Goal: Information Seeking & Learning: Learn about a topic

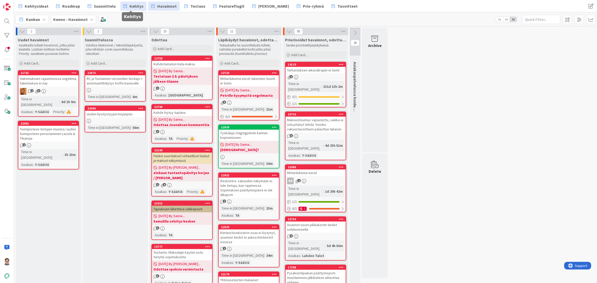
click at [132, 7] on span "Kehitys" at bounding box center [136, 6] width 14 height 6
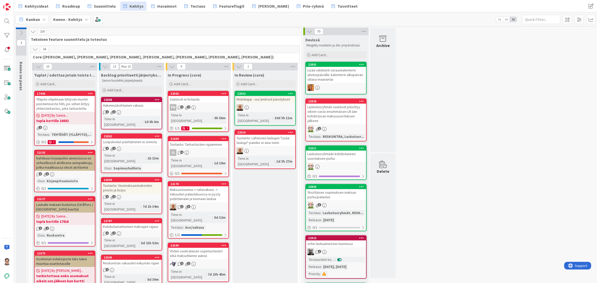
click at [32, 31] on icon at bounding box center [33, 32] width 6 height 6
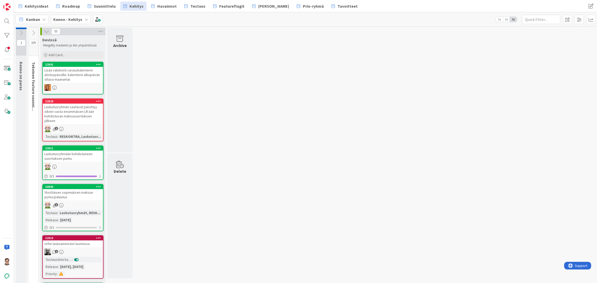
click at [33, 33] on icon at bounding box center [34, 33] width 6 height 6
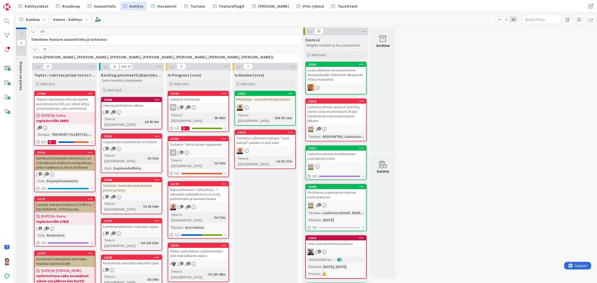
click at [35, 48] on icon at bounding box center [35, 49] width 6 height 6
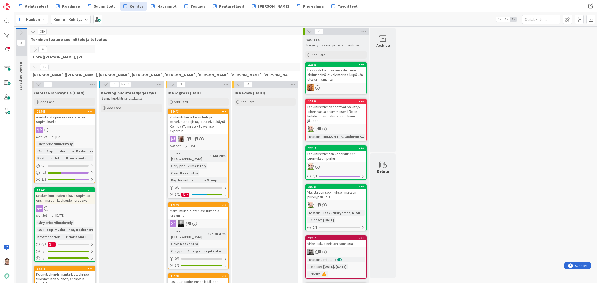
click at [36, 67] on icon at bounding box center [35, 67] width 6 height 6
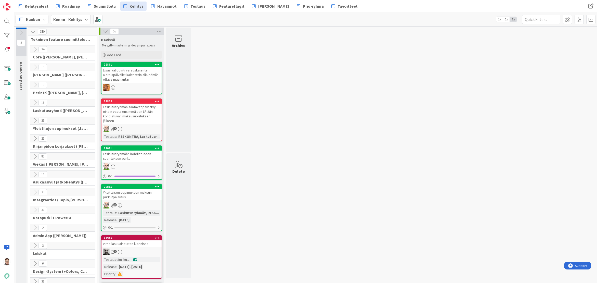
click at [35, 101] on icon at bounding box center [35, 103] width 6 height 6
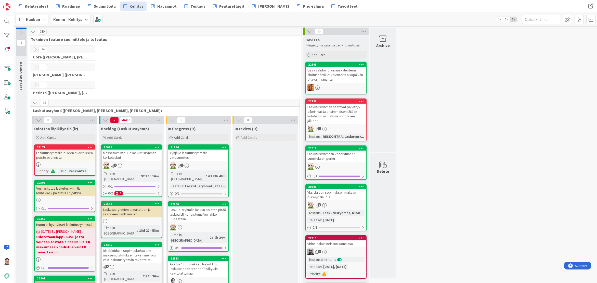
click at [69, 161] on link "22177 Laskutusryhmälle tulleen suorituksen poisto ei onnistu Priority : Osio : …" at bounding box center [64, 159] width 61 height 31
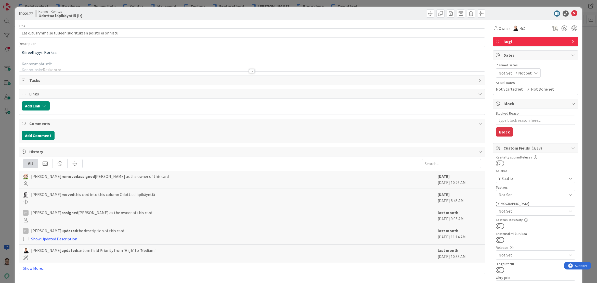
click at [252, 70] on div at bounding box center [252, 71] width 6 height 4
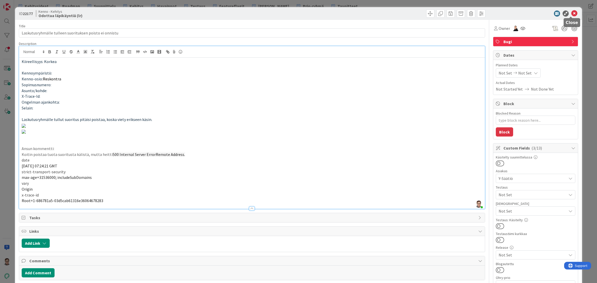
click at [571, 13] on icon at bounding box center [574, 13] width 6 height 6
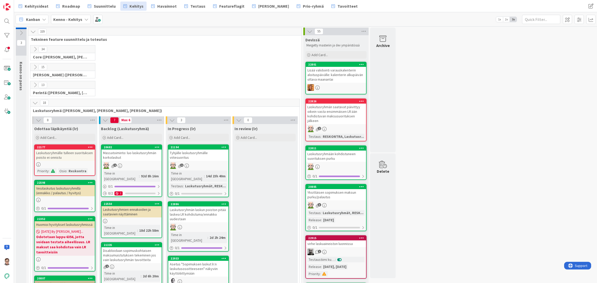
click at [64, 156] on div "Laskutusryhmälle tulleen suorituksen poisto ei onnistu" at bounding box center [65, 154] width 60 height 11
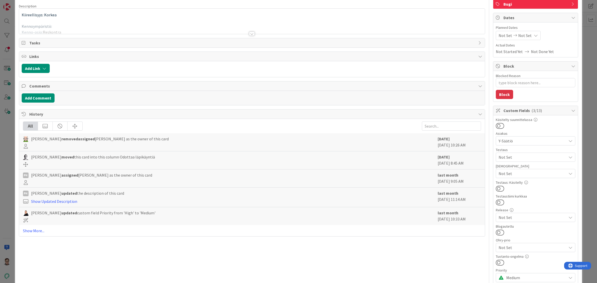
scroll to position [76, 0]
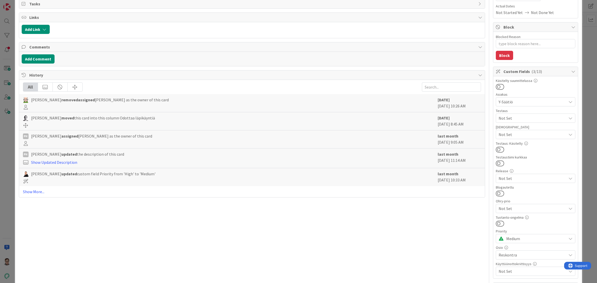
click at [515, 239] on span "Medium" at bounding box center [535, 238] width 58 height 7
click at [513, 190] on span "Not Set" at bounding box center [538, 190] width 67 height 8
click at [444, 231] on div "Title 54 / 128 Laskutusryhmälle tulleen suorituksen poisto ei onnistu Descripti…" at bounding box center [252, 202] width 466 height 519
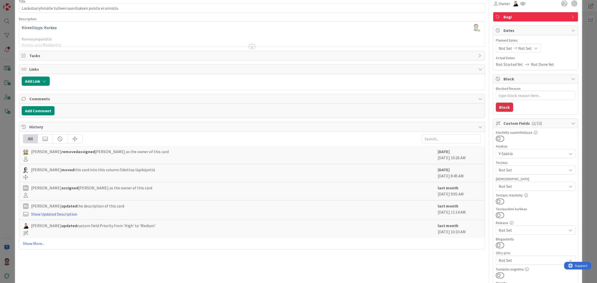
scroll to position [0, 0]
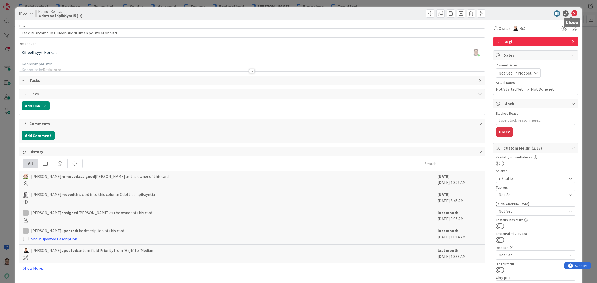
click at [571, 13] on icon at bounding box center [574, 13] width 6 height 6
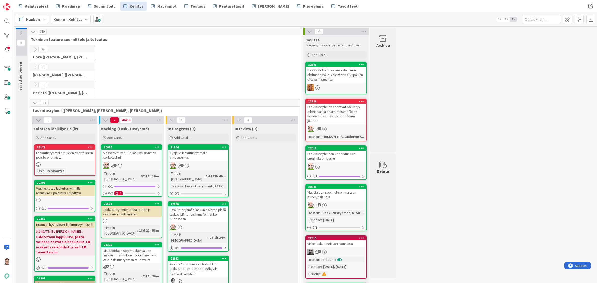
click at [66, 193] on div "Vesilaskutus laskutusryhmillä (ennakko / palautus / hyvitys)" at bounding box center [65, 190] width 60 height 11
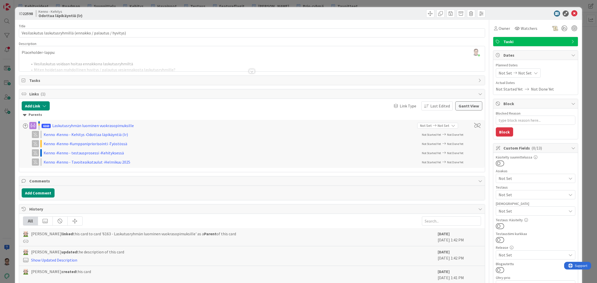
click at [250, 69] on div at bounding box center [252, 71] width 6 height 4
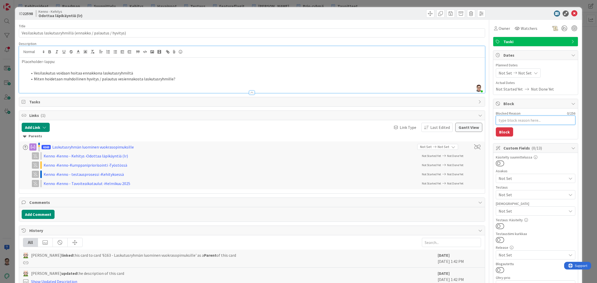
click at [496, 118] on textarea "Blocked Reason" at bounding box center [536, 119] width 80 height 9
type textarea "x"
type textarea "S"
type textarea "x"
type textarea "Sa"
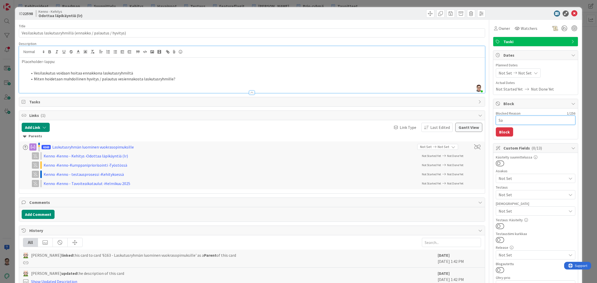
type textarea "x"
type textarea "San"
type textarea "x"
type textarea "Sann"
type textarea "x"
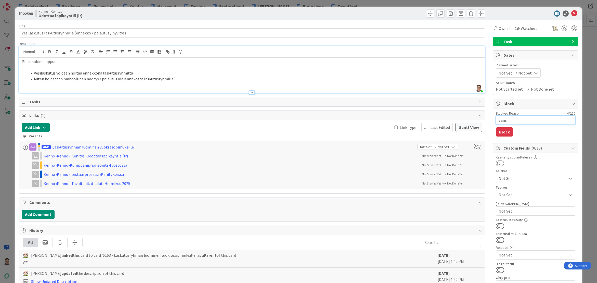
type textarea "Sanna"
type textarea "x"
type textarea "Sanna"
type textarea "x"
type textarea "Sanna k"
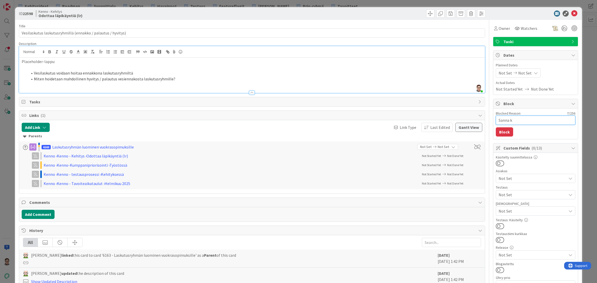
type textarea "x"
type textarea "Sanna ki"
type textarea "x"
type textarea "Sanna kir"
type textarea "x"
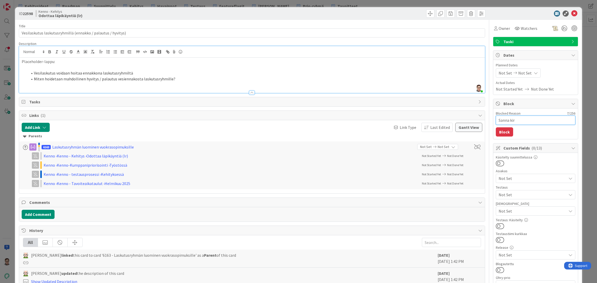
type textarea "Sanna kirj"
type textarea "x"
type textarea "Sanna kirjo"
type textarea "x"
type textarea "Sanna kirjoi"
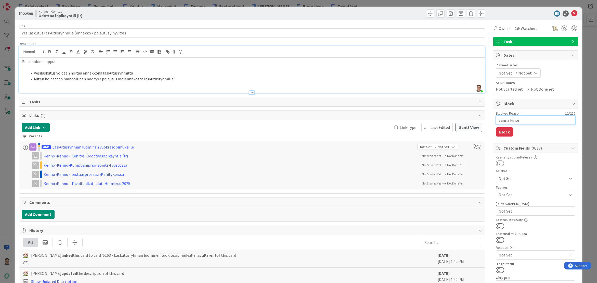
type textarea "x"
type textarea "Sanna kirjoit"
type textarea "x"
type textarea "Sanna kirjoitt"
type textarea "x"
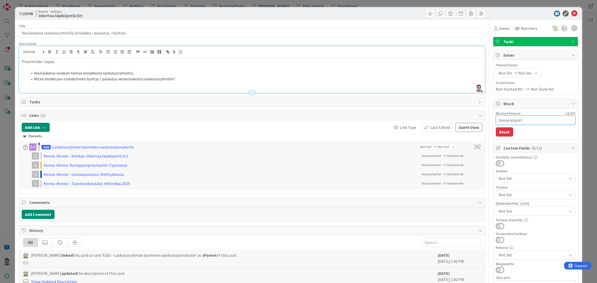
type textarea "Sanna kirjoitta"
type textarea "x"
type textarea "Sanna kirjoittaa"
type textarea "x"
type textarea "Sanna kirjoittaa sp"
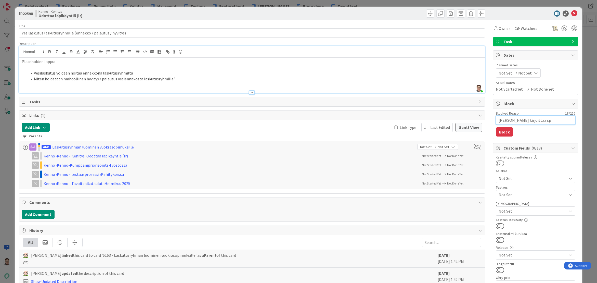
type textarea "x"
type textarea "Sanna kirjoittaa spo"
type textarea "x"
type textarea "Sanna kirjoittaa spoe"
type textarea "x"
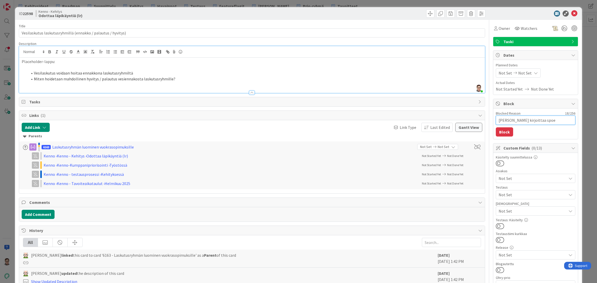
type textarea "Sanna kirjoittaa spoek"
type textarea "x"
type textarea "Sanna kirjoittaa spoeks"
type textarea "x"
type textarea "Sanna kirjoittaa spoeksi"
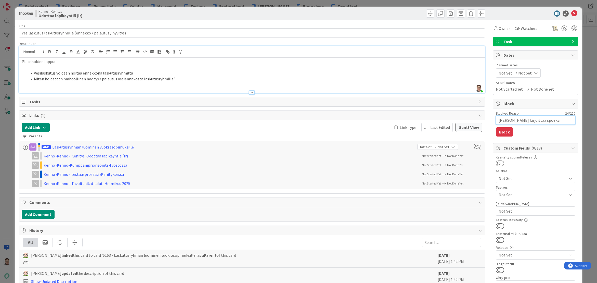
type textarea "x"
type textarea "Sanna kirjoittaa spoeksin"
type textarea "x"
type textarea "Sanna kirjoittaa spoeksi"
type textarea "x"
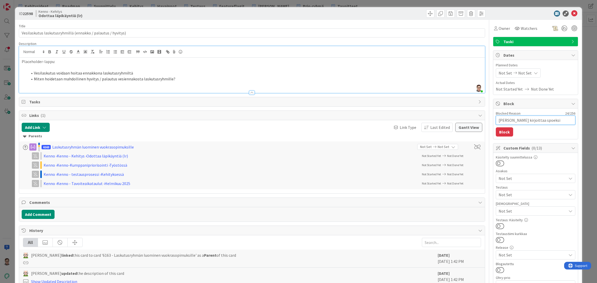
type textarea "Sanna kirjoittaa spoeks"
type textarea "x"
type textarea "Sanna kirjoittaa spoek"
type textarea "x"
type textarea "Sanna kirjoittaa spoe"
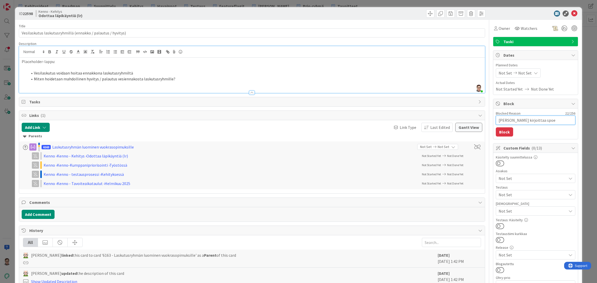
type textarea "x"
type textarea "Sanna kirjoittaa spo"
type textarea "x"
type textarea "Sanna kirjoittaa sp"
type textarea "x"
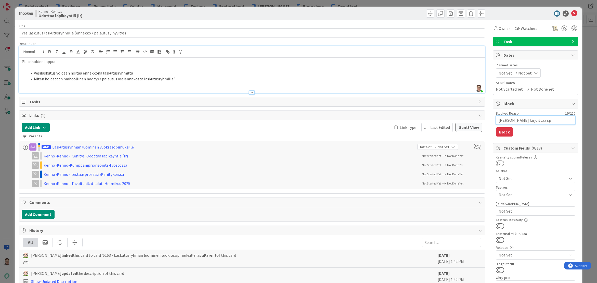
type textarea "Sanna kirjoittaa spe"
type textarea "x"
type textarea "Sanna kirjoittaa spek"
type textarea "x"
type textarea "Sanna kirjoittaa speks"
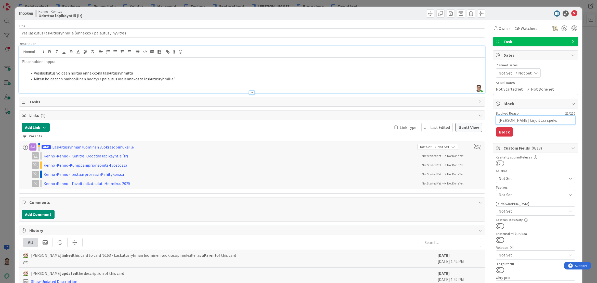
type textarea "x"
type textarea "Sanna kirjoittaa speksi"
type textarea "x"
type textarea "Sanna kirjoittaa speksin"
click at [500, 129] on button "Block" at bounding box center [504, 131] width 17 height 9
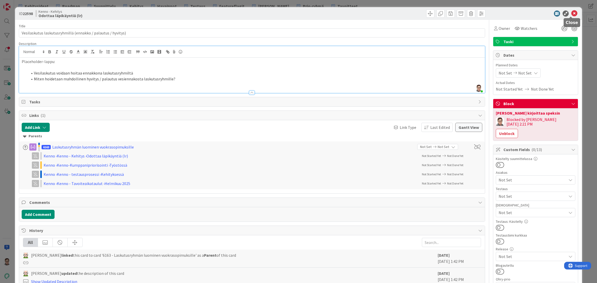
click at [571, 14] on icon at bounding box center [574, 13] width 6 height 6
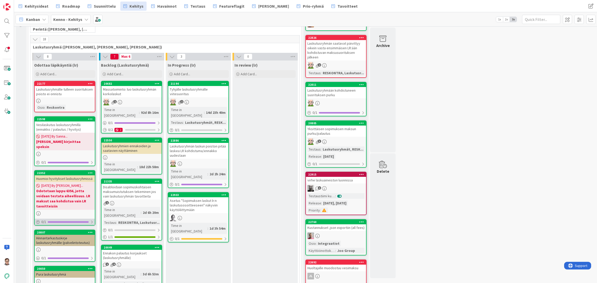
scroll to position [76, 0]
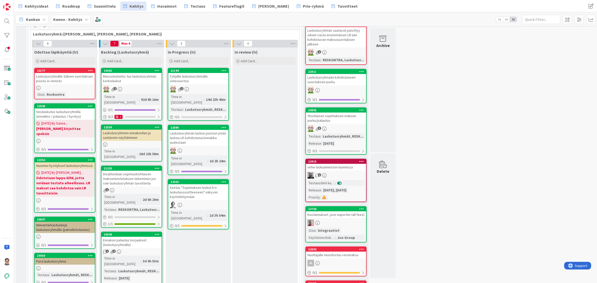
click at [64, 116] on div "Vesilaskutus laskutusryhmillä (ennakko / palautus / hyvitys)" at bounding box center [65, 113] width 60 height 11
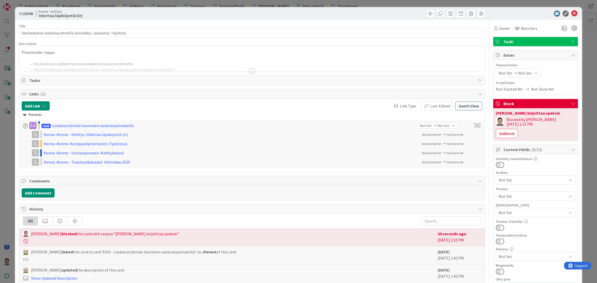
click at [251, 69] on div at bounding box center [252, 71] width 6 height 4
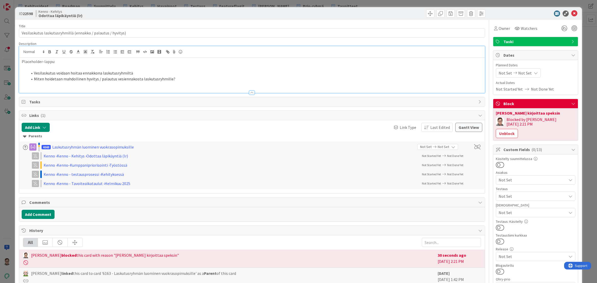
click at [182, 80] on li "Miten hoidetaan mahdollinen hyvitys / palautus vesiennakosta laskutusryhmille?" at bounding box center [255, 79] width 455 height 6
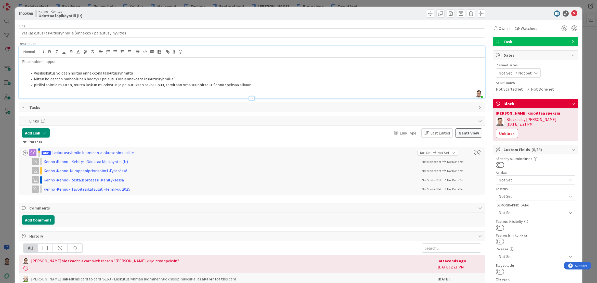
click at [195, 80] on li "Miten hoidetaan mahdollinen hyvitys / palautus vesiennakosta laskutusryhmille?" at bounding box center [255, 79] width 455 height 6
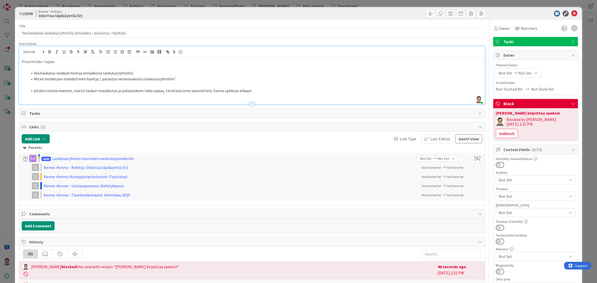
click at [252, 103] on div at bounding box center [252, 104] width 6 height 4
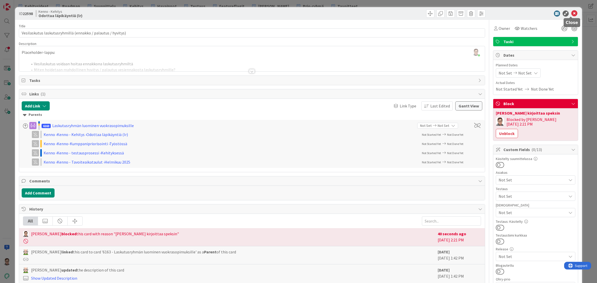
click at [571, 13] on icon at bounding box center [574, 13] width 6 height 6
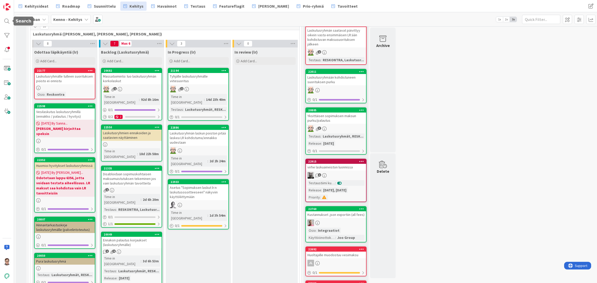
drag, startPoint x: 7, startPoint y: 21, endPoint x: 22, endPoint y: 22, distance: 15.6
click at [7, 21] on div at bounding box center [7, 21] width 10 height 10
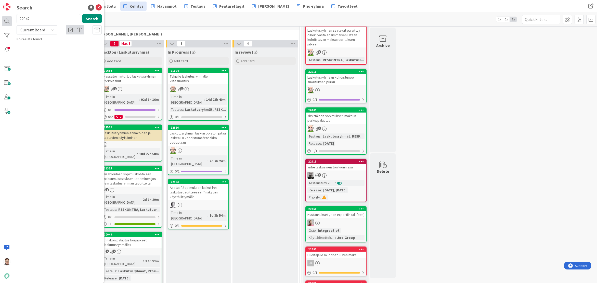
drag, startPoint x: 40, startPoint y: 17, endPoint x: 8, endPoint y: 17, distance: 32.4
click at [8, 17] on div "Search 22942 Search Current Board No results found." at bounding box center [7, 141] width 14 height 283
type input "6356"
click at [101, 8] on icon at bounding box center [99, 8] width 6 height 6
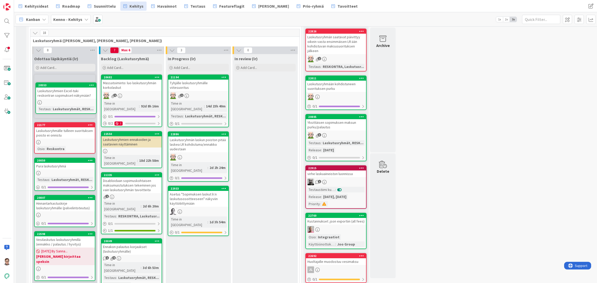
scroll to position [68, 0]
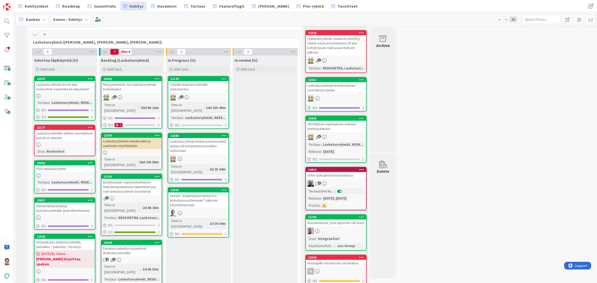
click at [68, 92] on link "20553 Laskutusryhmien Excel-tuki reskontran sopimukset-näkymään? Testaus : Lask…" at bounding box center [64, 98] width 61 height 45
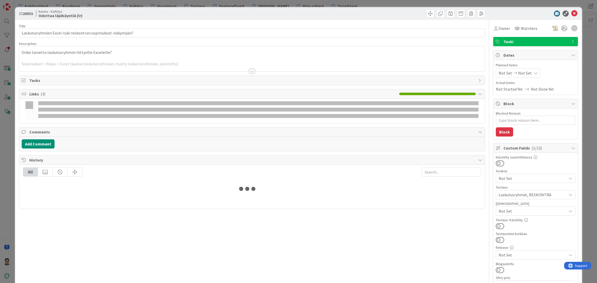
type textarea "x"
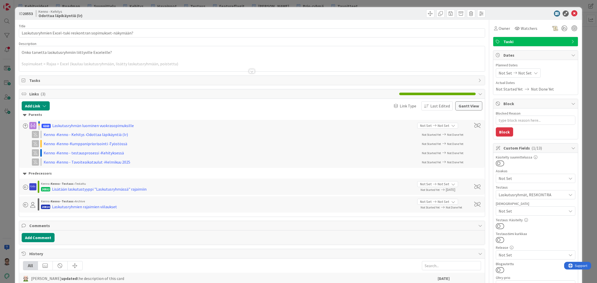
click at [249, 72] on div at bounding box center [252, 71] width 6 height 4
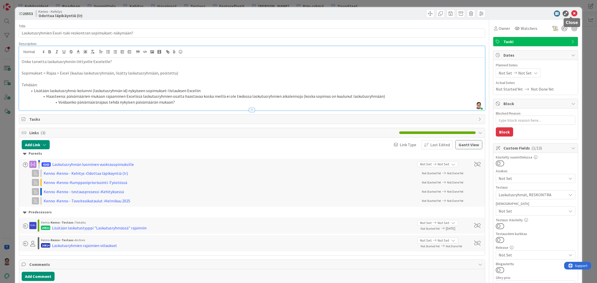
click at [571, 14] on icon at bounding box center [574, 13] width 6 height 6
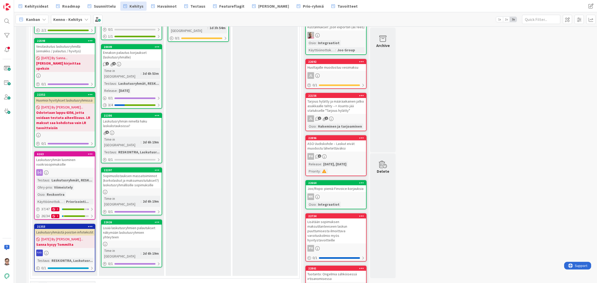
scroll to position [289, 0]
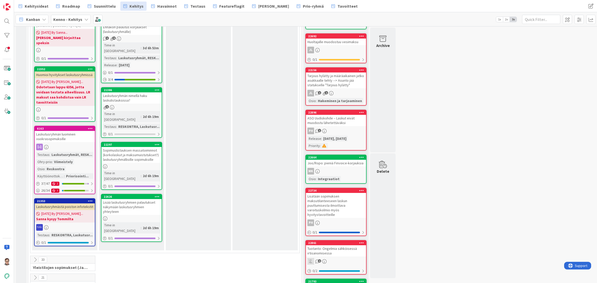
click at [64, 203] on div "Laskutusryhmästä poiston infotekstit" at bounding box center [65, 206] width 60 height 7
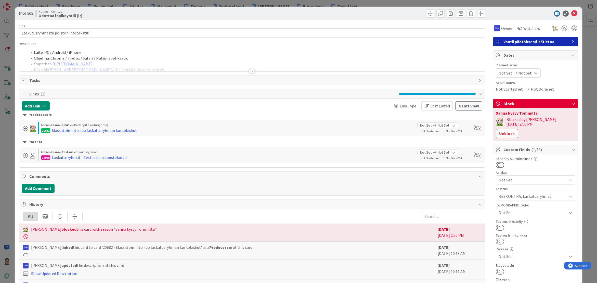
click at [250, 70] on div at bounding box center [252, 71] width 6 height 4
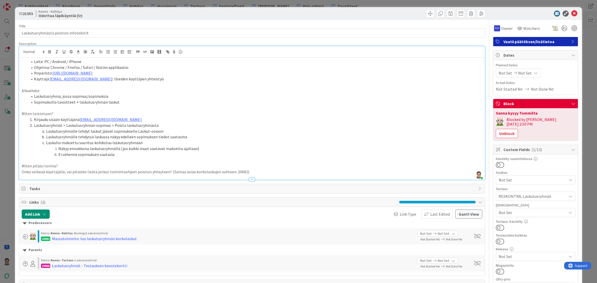
click at [145, 143] on li "Laskulla maksettu suoritus kohdistuu laskutusryhmään" at bounding box center [255, 143] width 455 height 6
drag, startPoint x: 61, startPoint y: 165, endPoint x: 18, endPoint y: 164, distance: 43.1
click at [18, 164] on div "ID 21353 Kenno - Kehitys Odottaa läpikäyntiä (lr) Title 36 / 128 Laskutusryhmäs…" at bounding box center [298, 275] width 567 height 537
click at [149, 172] on p "Onko selkeää käyttäjälle, vai pitäiskö lisätä jotkut toimintaohjeet poiston yht…" at bounding box center [252, 172] width 461 height 6
click at [252, 170] on p "Onko selkeää käyttäjälle, vai pitäiskö lisätä jotkut toimintaohjeet poiston yht…" at bounding box center [252, 172] width 461 height 6
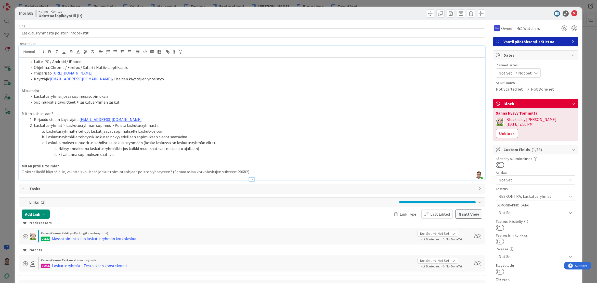
click at [116, 15] on div "Kenno - Kehitys Odottaa läpikäyntiä (lr)" at bounding box center [142, 13] width 215 height 8
click at [285, 277] on div "Title 36 / 128 Laskutusryhmästä poiston infotekstit Description Sanna Mattila j…" at bounding box center [252, 280] width 466 height 521
click at [571, 14] on icon at bounding box center [574, 13] width 6 height 6
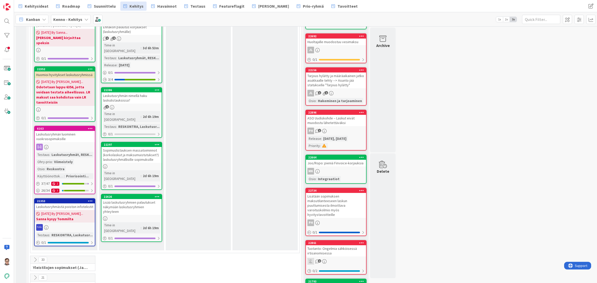
click at [67, 216] on b "Sanna kysyy Tommilta" at bounding box center [64, 218] width 57 height 5
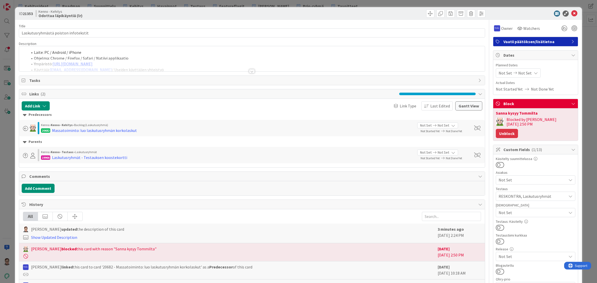
click at [518, 129] on button "Unblock" at bounding box center [507, 133] width 22 height 9
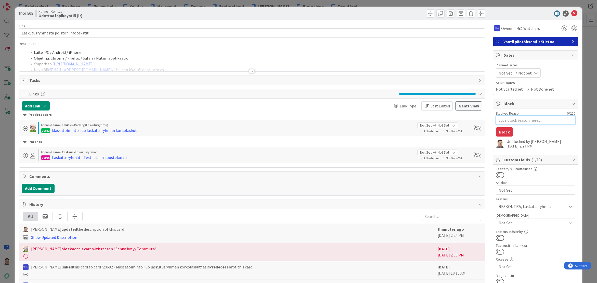
click at [508, 120] on textarea "Blocked Reason" at bounding box center [536, 119] width 80 height 9
type textarea "x"
type textarea "S"
type textarea "x"
type textarea "Sa"
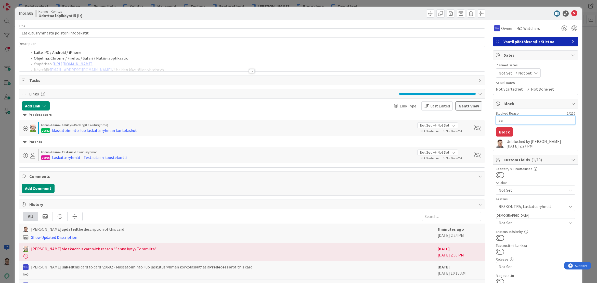
type textarea "x"
type textarea "San"
type textarea "x"
type textarea "Sann"
type textarea "x"
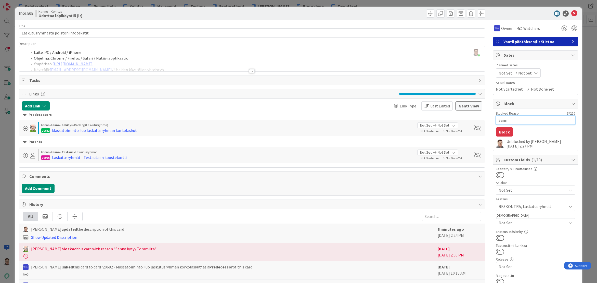
type textarea "Sanna"
type textarea "x"
type textarea "Sanna"
type textarea "x"
type textarea "Sanna k"
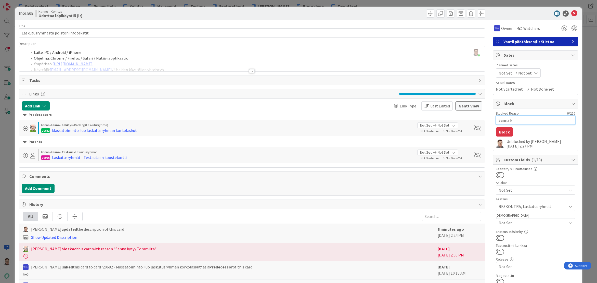
type textarea "x"
type textarea "Sanna ky"
type textarea "x"
type textarea "Sanna kys"
type textarea "x"
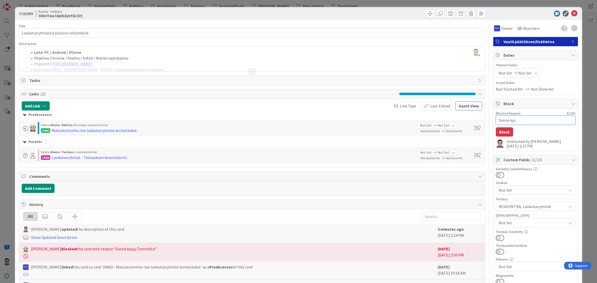
type textarea "Sanna kysy"
type textarea "x"
type textarea "Sanna kysyn"
type textarea "x"
type textarea "Sanna kysyny"
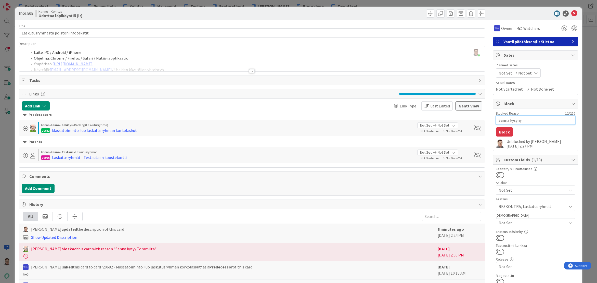
type textarea "x"
type textarea "Sanna kysynyt"
type textarea "x"
type textarea "Sanna kysynyt"
type textarea "x"
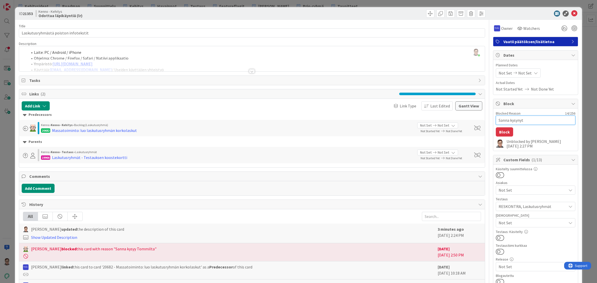
type textarea "Sanna kysynyt T"
type textarea "x"
type textarea "Sanna kysynyt To"
type textarea "x"
type textarea "Sanna kysynyt Tomm"
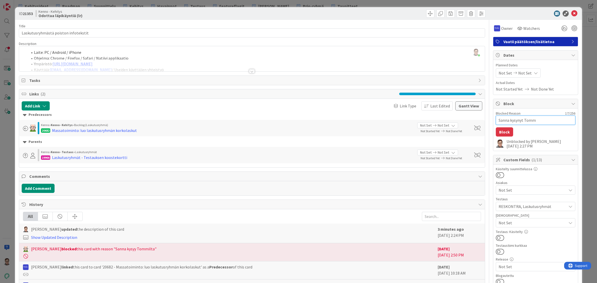
type textarea "x"
type textarea "Sanna kysynyt Tommn"
type textarea "x"
type textarea "Sanna kysynyt Tommni"
type textarea "x"
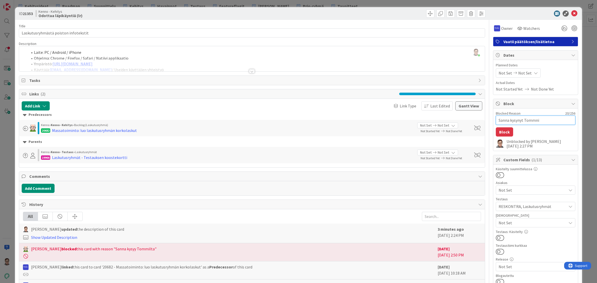
type textarea "Sanna kysynyt Tommnil"
type textarea "x"
type textarea "Sanna kysynyt Tommnilt"
type textarea "x"
type textarea "Sanna kysynyt Tommnilta"
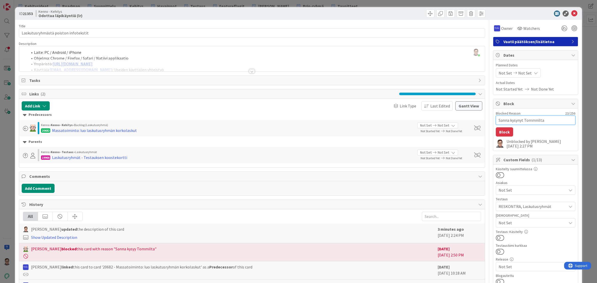
type textarea "x"
type textarea "Sanna kysynyt Tommnilt"
type textarea "x"
type textarea "Sanna kysynyt Tommnil"
type textarea "x"
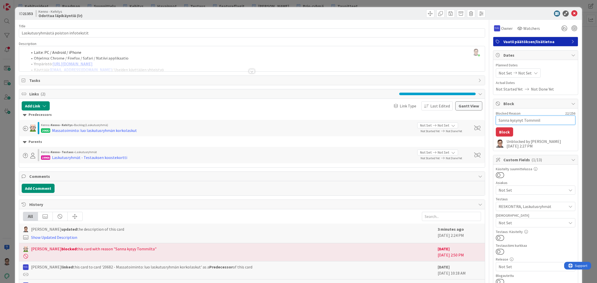
type textarea "Sanna kysynyt Tommni"
type textarea "x"
type textarea "Sanna kysynyt Tommn"
type textarea "x"
type textarea "Sanna kysynyt Tomm"
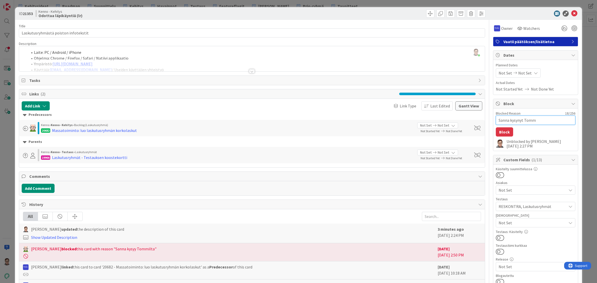
type textarea "x"
type textarea "Sanna kysynyt Tommi"
type textarea "x"
type textarea "Sanna kysynyt Tommil"
type textarea "x"
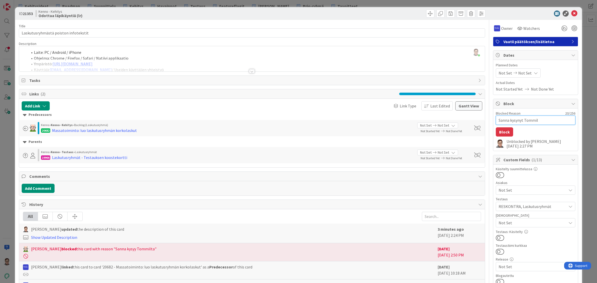
type textarea "Sanna kysynyt Tommilt"
type textarea "x"
type textarea "Sanna kysynyt Tommilty"
type textarea "x"
type textarea "Sanna kysynyt Tommiltya"
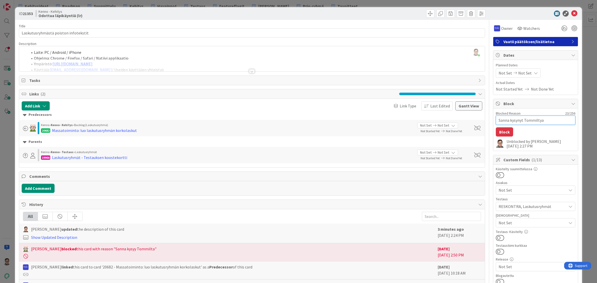
type textarea "x"
type textarea "Sanna kysynyt Tommilty"
type textarea "x"
type textarea "Sanna kysynyt Tommilt"
type textarea "x"
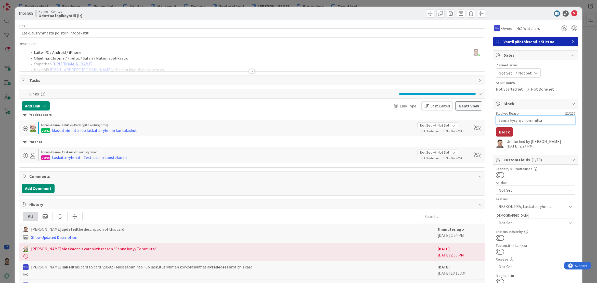
type textarea "Sanna kysynyt Tommilta"
click at [499, 136] on button "Block" at bounding box center [504, 131] width 17 height 9
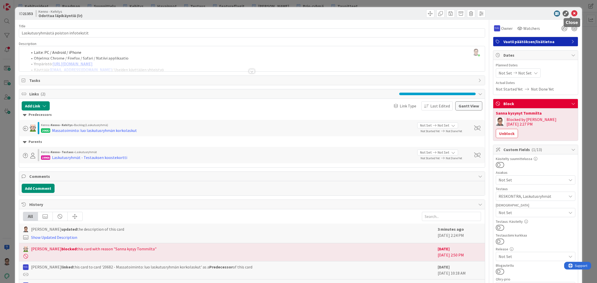
click at [571, 13] on icon at bounding box center [574, 13] width 6 height 6
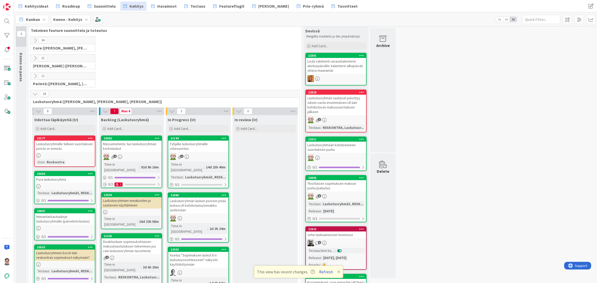
click at [327, 273] on button "Refresh" at bounding box center [325, 271] width 17 height 7
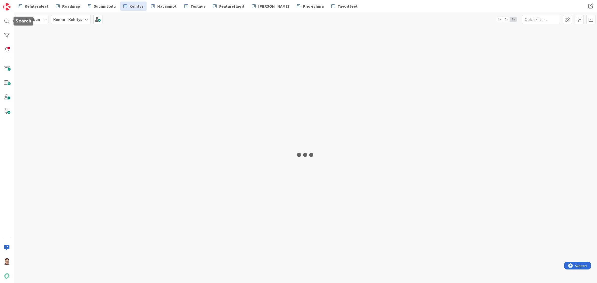
click at [4, 20] on div at bounding box center [7, 21] width 10 height 10
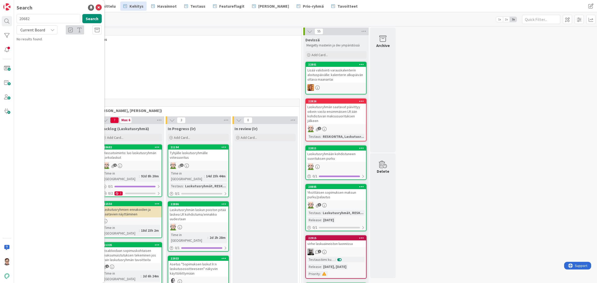
type input "20682"
click at [99, 9] on icon at bounding box center [99, 8] width 6 height 6
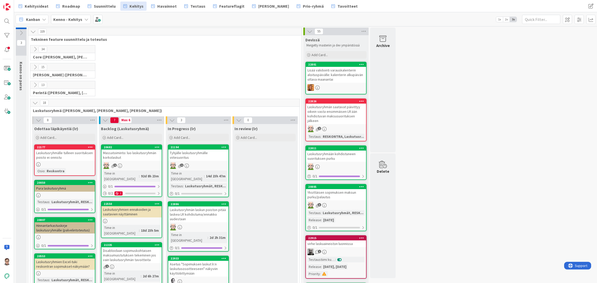
click at [134, 208] on div "Laskutusryhmien ennakoiden ja saatavien näyttäminen" at bounding box center [131, 211] width 60 height 11
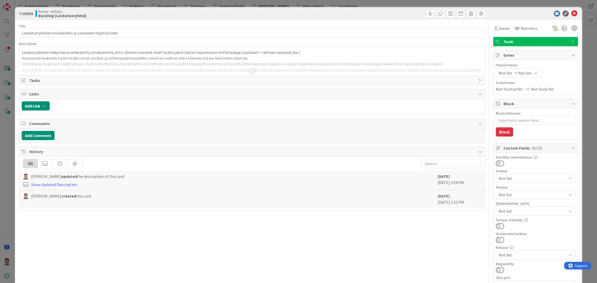
click at [249, 71] on div at bounding box center [252, 71] width 6 height 4
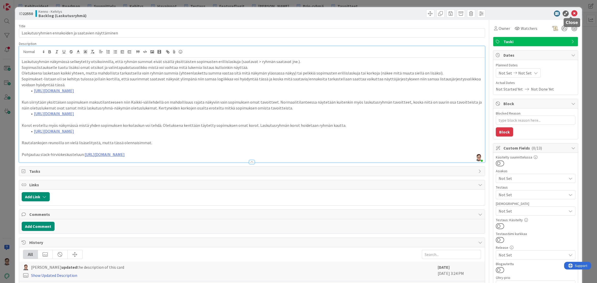
click at [571, 14] on icon at bounding box center [574, 13] width 6 height 6
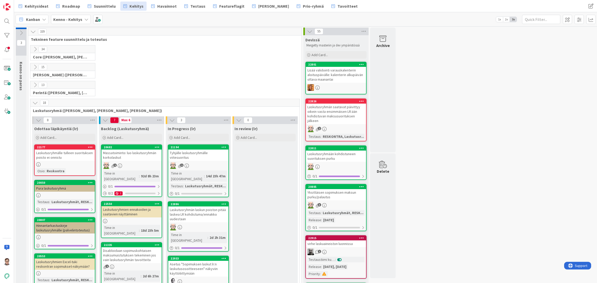
click at [128, 206] on div "Laskutusryhmien ennakoiden ja saatavien näyttäminen" at bounding box center [131, 211] width 60 height 11
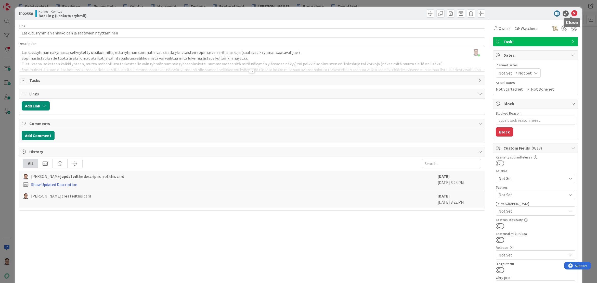
click at [571, 14] on icon at bounding box center [574, 13] width 6 height 6
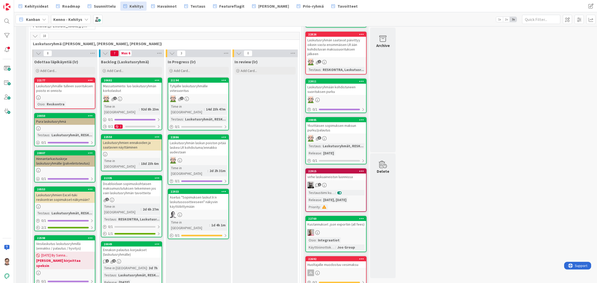
scroll to position [76, 0]
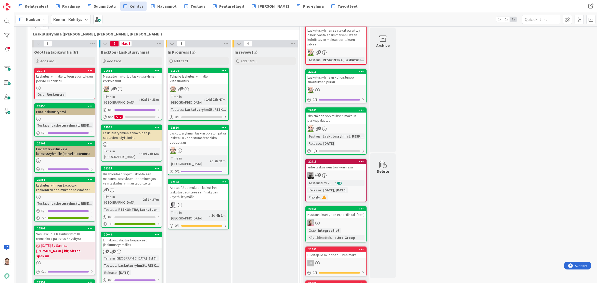
click at [131, 171] on div "Disabloidaan sopimuskohtaisen maksumuistutuksen tekeminen jos vain laskutusryhm…" at bounding box center [131, 178] width 60 height 16
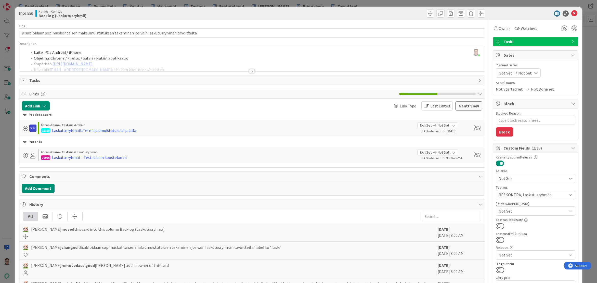
click at [169, 275] on div "Antti Niemenpää removed assigned Riikka Salo as the owner of this card 2 days a…" at bounding box center [252, 268] width 466 height 18
click at [572, 14] on icon at bounding box center [574, 13] width 6 height 6
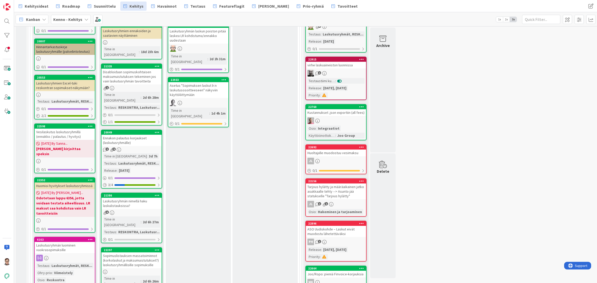
scroll to position [204, 0]
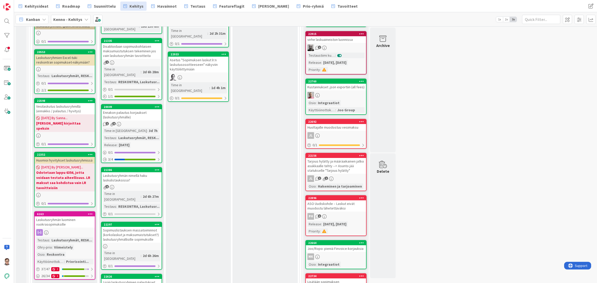
click at [131, 172] on div "Laskutusryhmän nimellä haku laskulistauksissa?" at bounding box center [131, 177] width 60 height 11
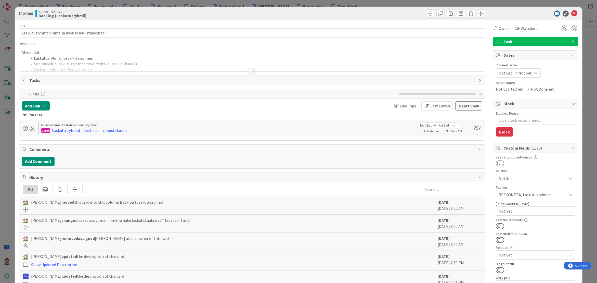
click at [250, 70] on div at bounding box center [252, 71] width 6 height 4
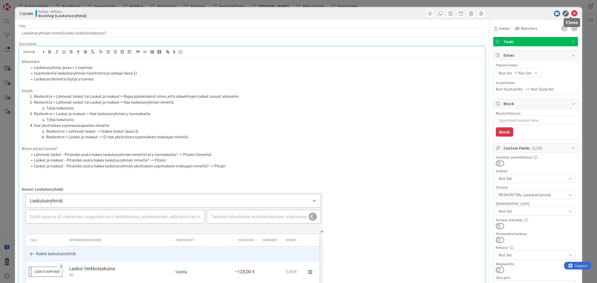
click at [571, 13] on icon at bounding box center [574, 13] width 6 height 6
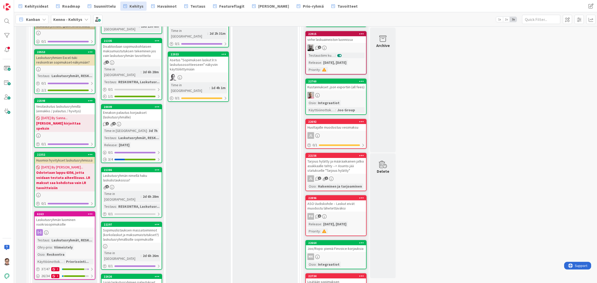
click at [182, 278] on div "In Progress (lr) Add Card... 21194 Tyhjälle laskutusryhmälle viitesuoritus 1 Ti…" at bounding box center [198, 127] width 65 height 415
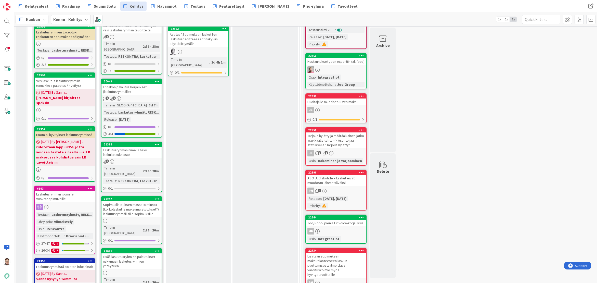
scroll to position [255, 0]
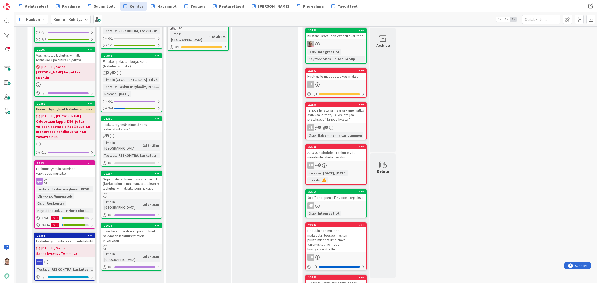
click at [130, 228] on div "Lisää laskutusryhmien palautukset näkymään laskutusryhmien yhteyteen" at bounding box center [131, 236] width 60 height 16
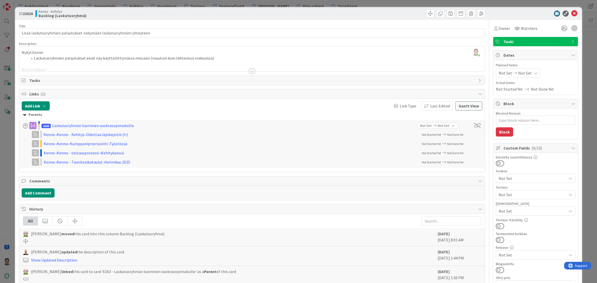
click at [249, 70] on div at bounding box center [252, 71] width 6 height 4
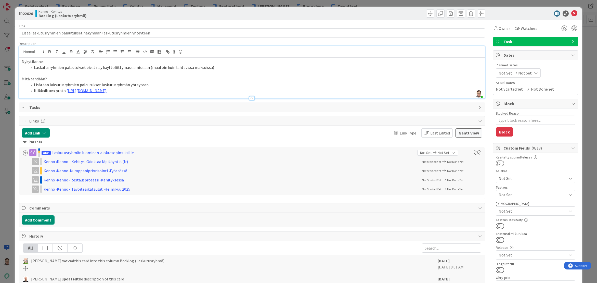
type textarea "x"
click at [56, 84] on li "Lisätään laksutusryhmien palautukset laskutusryhmän yhteyteen" at bounding box center [255, 85] width 455 height 6
type textarea "x"
click at [169, 273] on div "Antti Niemenpää moved this card into this column Backlog (Laskutusryhmä) 2 days…" at bounding box center [252, 264] width 466 height 18
click at [571, 13] on icon at bounding box center [574, 13] width 6 height 6
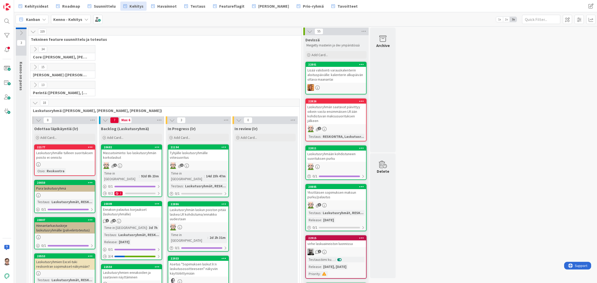
click at [33, 101] on icon at bounding box center [35, 103] width 6 height 6
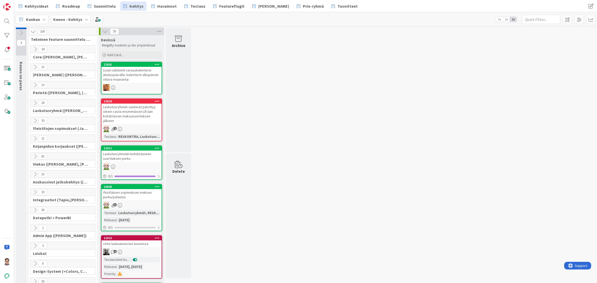
click at [35, 156] on icon at bounding box center [35, 156] width 6 height 6
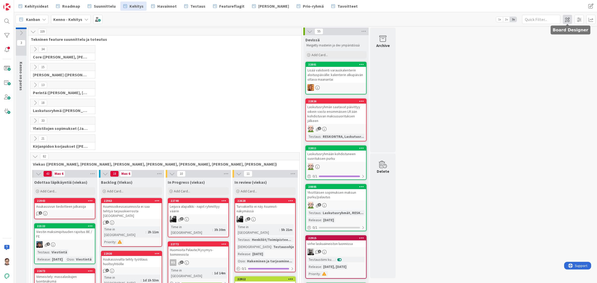
click at [567, 19] on span at bounding box center [567, 19] width 9 height 9
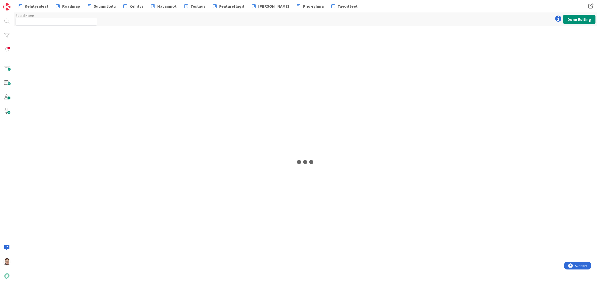
type input "Kenno - Kehitys"
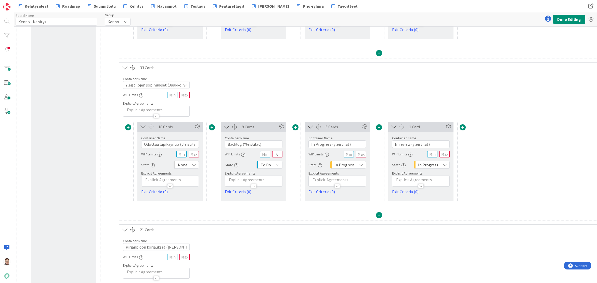
scroll to position [815, 0]
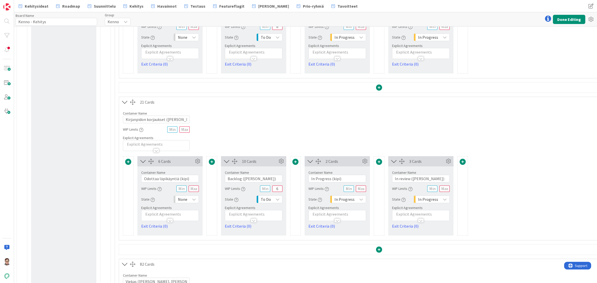
click at [128, 162] on span at bounding box center [128, 161] width 6 height 6
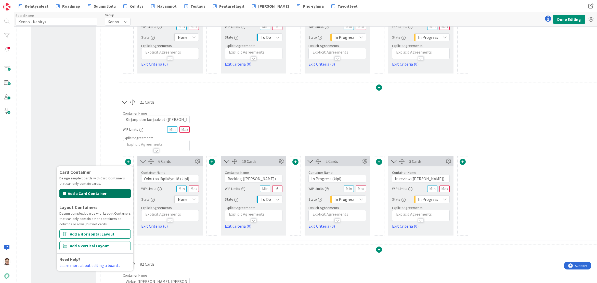
click at [89, 193] on button "Add a Card Container" at bounding box center [94, 193] width 71 height 9
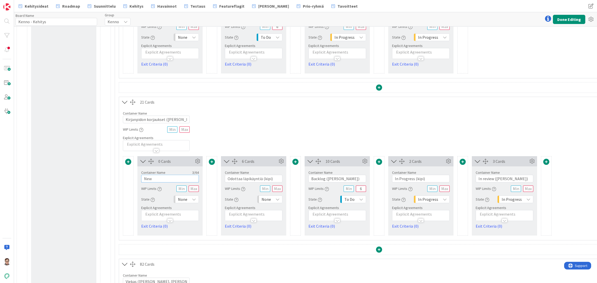
click at [157, 177] on input "New" at bounding box center [170, 179] width 58 height 8
type input "T"
type input "J"
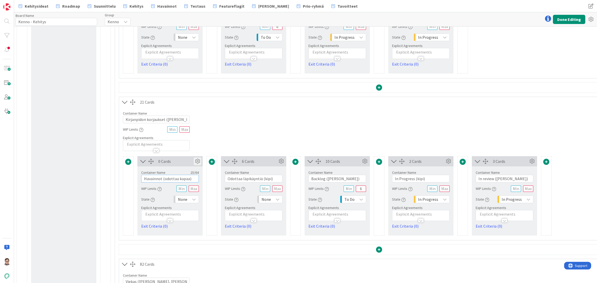
type input "Havainnot (odottaa kapaa)"
click at [198, 163] on icon at bounding box center [198, 161] width 8 height 8
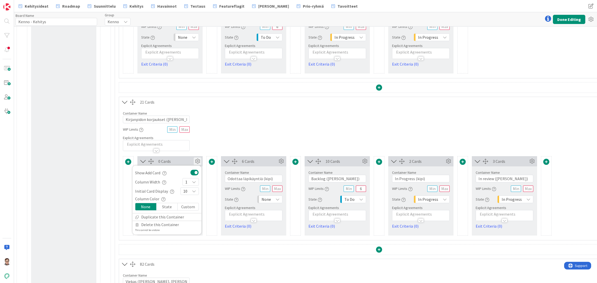
click at [190, 190] on div "10" at bounding box center [189, 191] width 18 height 8
click at [191, 179] on span "All" at bounding box center [193, 180] width 6 height 8
click at [217, 138] on div "Container Name 40 / 64 Kirjanpidon korjaukset (Jussi, JaakkoHä) WIP Limits Expl…" at bounding box center [379, 129] width 520 height 44
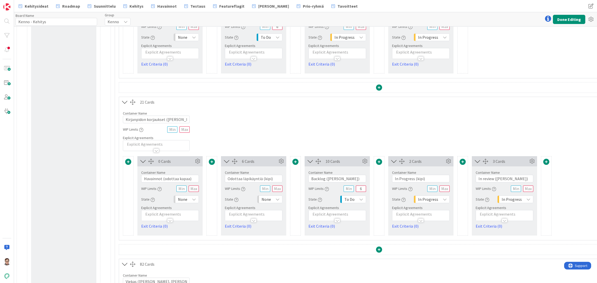
click at [191, 200] on div "None" at bounding box center [186, 199] width 25 height 8
click at [191, 211] on span "Backlog" at bounding box center [208, 210] width 42 height 8
click at [576, 18] on button "Done Editing" at bounding box center [569, 19] width 32 height 9
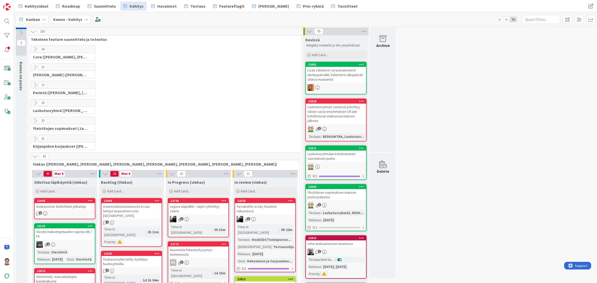
click at [35, 103] on icon at bounding box center [35, 103] width 6 height 6
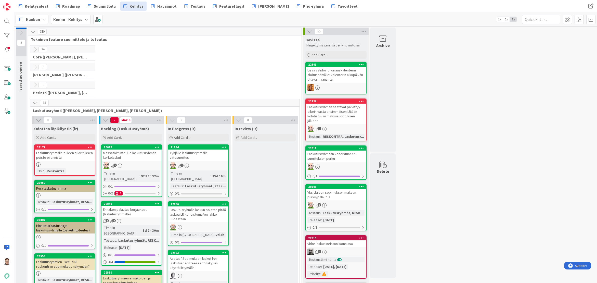
click at [35, 103] on icon at bounding box center [35, 103] width 6 height 6
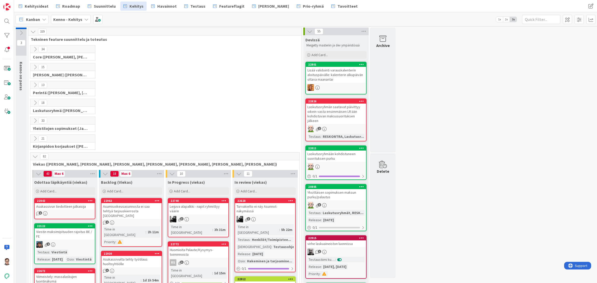
click at [34, 118] on icon at bounding box center [35, 121] width 6 height 6
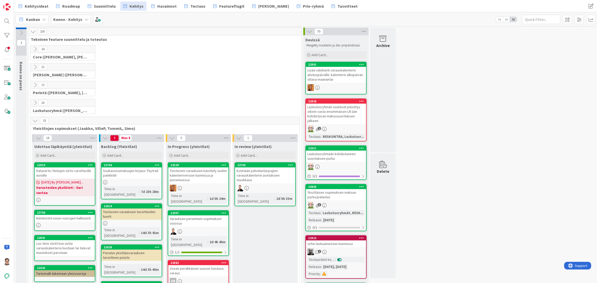
click at [34, 118] on icon at bounding box center [35, 121] width 6 height 6
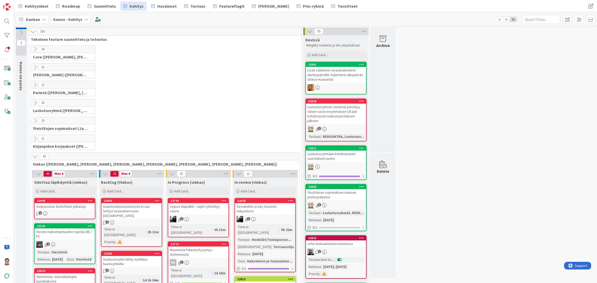
click at [35, 137] on icon at bounding box center [35, 139] width 6 height 6
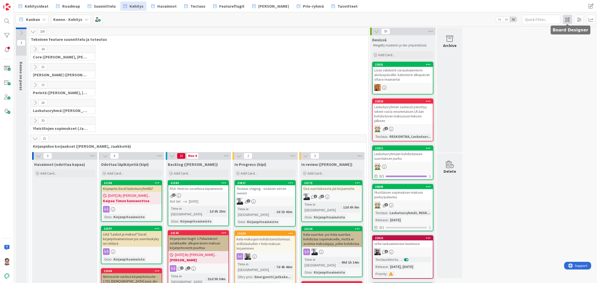
click at [567, 20] on span at bounding box center [567, 19] width 9 height 9
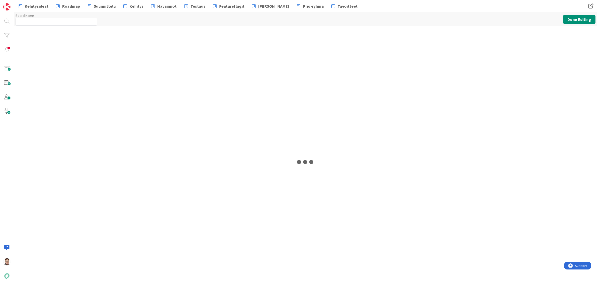
type input "Kenno - Kehitys"
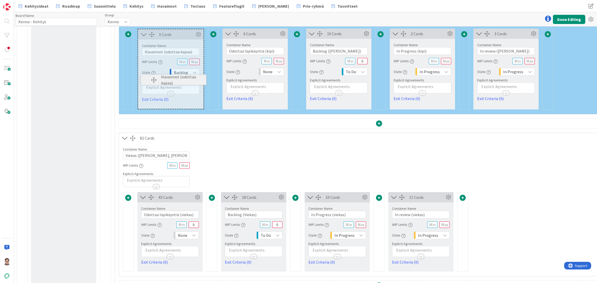
scroll to position [934, 0]
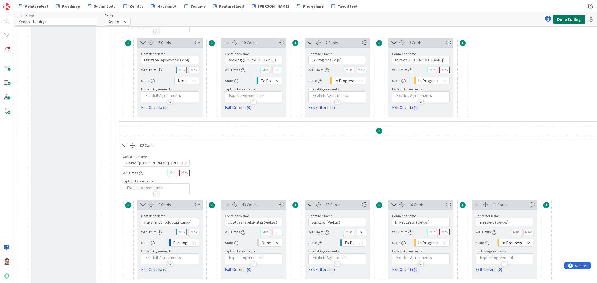
click at [563, 18] on button "Done Editing" at bounding box center [569, 19] width 32 height 9
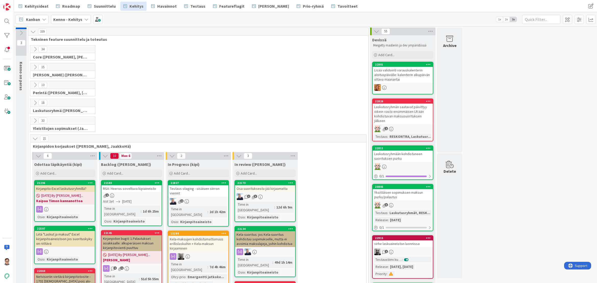
click at [35, 136] on icon at bounding box center [35, 139] width 6 height 6
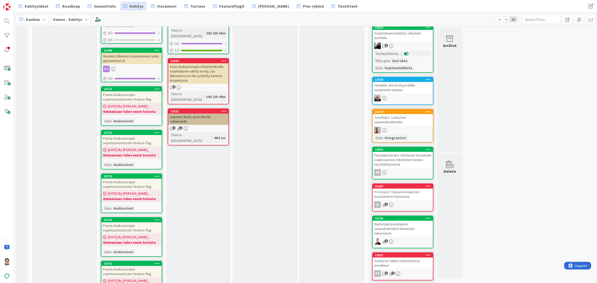
scroll to position [902, 0]
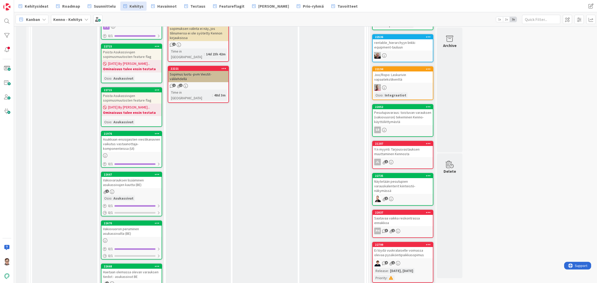
scroll to position [968, 0]
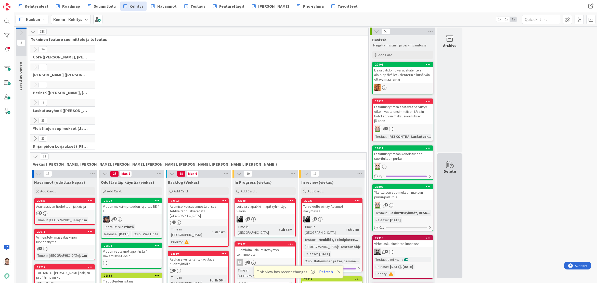
drag, startPoint x: 507, startPoint y: 280, endPoint x: 460, endPoint y: 256, distance: 52.9
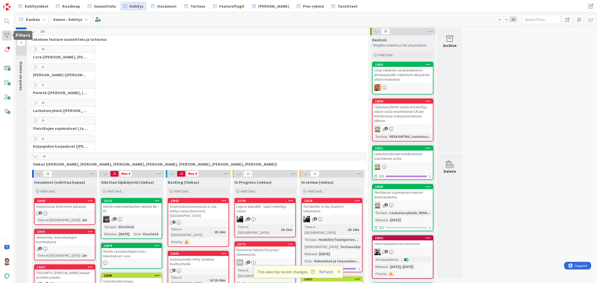
click at [6, 35] on div at bounding box center [7, 35] width 10 height 10
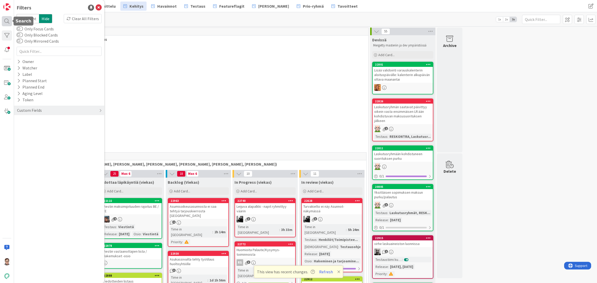
click at [6, 20] on div at bounding box center [7, 21] width 10 height 10
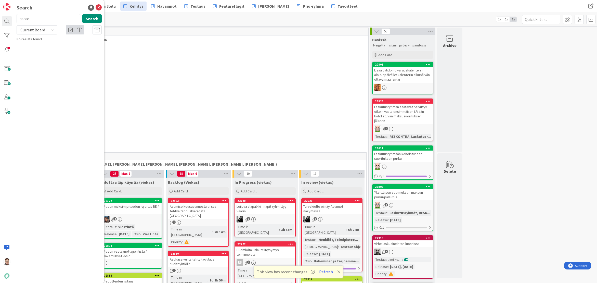
click at [32, 28] on span "Current Board" at bounding box center [32, 29] width 25 height 5
click at [32, 53] on span "All Boards" at bounding box center [45, 51] width 53 height 8
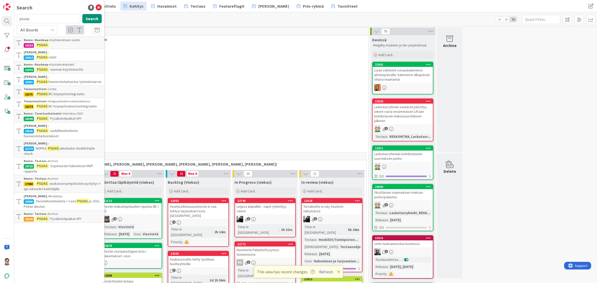
click at [73, 278] on div "Search psoas Search All Boards Current Board All Boards Kenno - Roadmap › Käytt…" at bounding box center [59, 141] width 90 height 283
click at [38, 15] on input "psoas" at bounding box center [49, 18] width 64 height 9
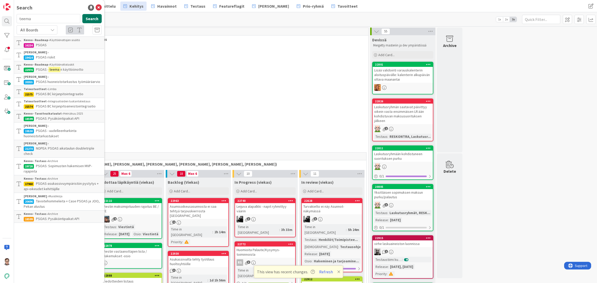
click at [90, 17] on button "Search" at bounding box center [91, 18] width 19 height 9
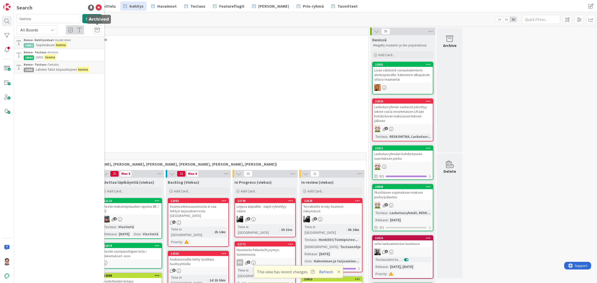
click at [97, 29] on icon at bounding box center [97, 30] width 5 height 5
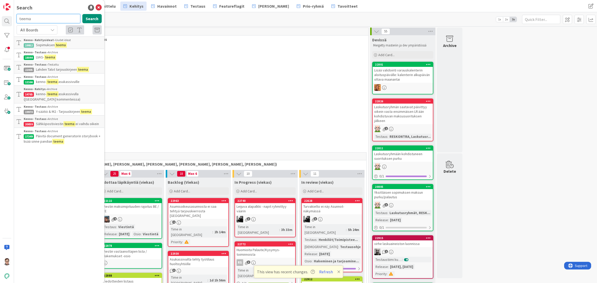
click at [33, 19] on input "teema" at bounding box center [49, 18] width 64 height 9
type input "psoas"
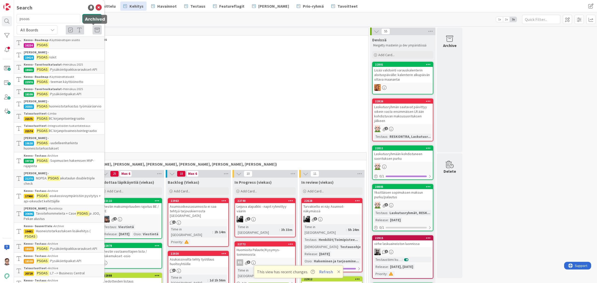
click at [95, 30] on icon at bounding box center [97, 30] width 5 height 5
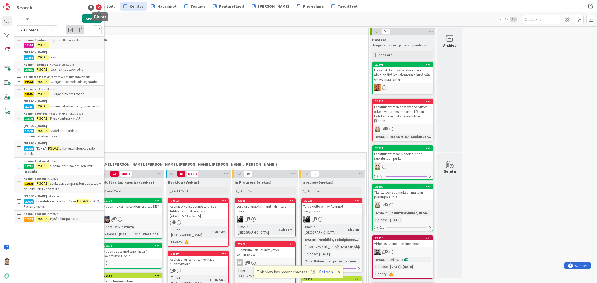
click at [98, 8] on icon at bounding box center [99, 8] width 6 height 6
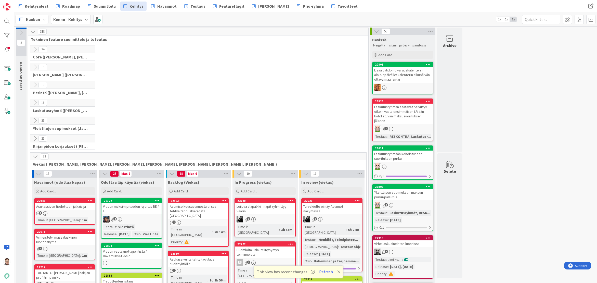
drag, startPoint x: 487, startPoint y: 280, endPoint x: 464, endPoint y: 275, distance: 23.7
click at [326, 270] on button "Refresh" at bounding box center [325, 271] width 17 height 7
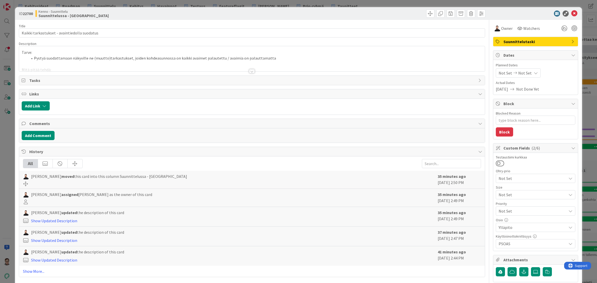
type textarea "x"
click at [250, 70] on div at bounding box center [252, 71] width 6 height 4
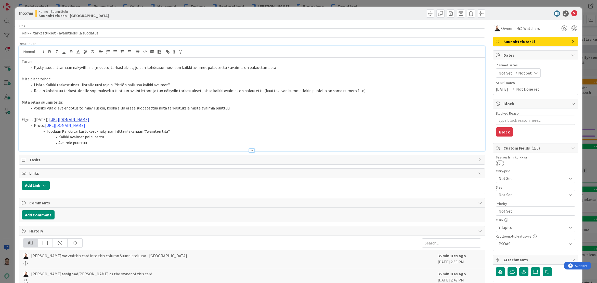
click at [89, 119] on link "[URL][DOMAIN_NAME]" at bounding box center [69, 119] width 40 height 5
click at [168, 128] on link "[URL][DOMAIN_NAME]" at bounding box center [170, 129] width 35 height 7
click at [571, 13] on icon at bounding box center [574, 13] width 6 height 6
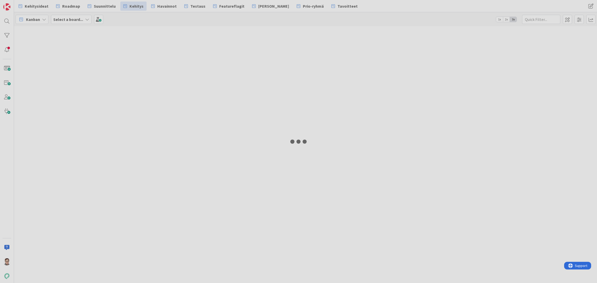
click at [100, 6] on div at bounding box center [298, 141] width 597 height 283
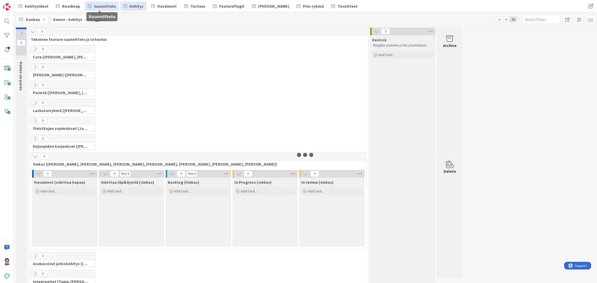
click at [101, 6] on span "Suunnittelu" at bounding box center [105, 6] width 22 height 6
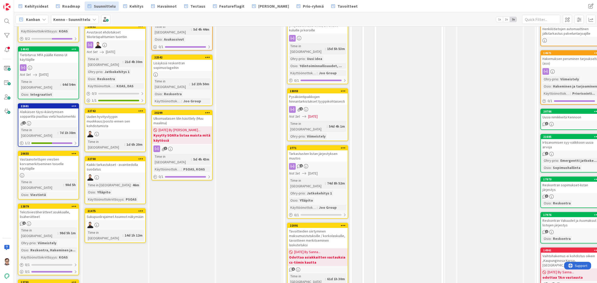
scroll to position [306, 0]
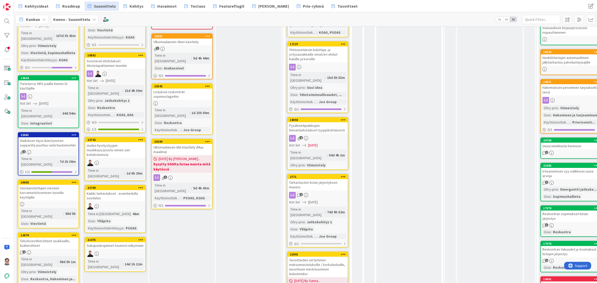
click at [121, 190] on div "Kaikki tarkastukset - avaintiedolla suodatus" at bounding box center [115, 195] width 60 height 11
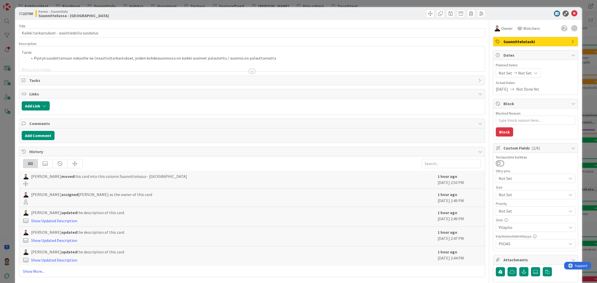
type textarea "x"
click at [250, 70] on div at bounding box center [252, 71] width 6 height 4
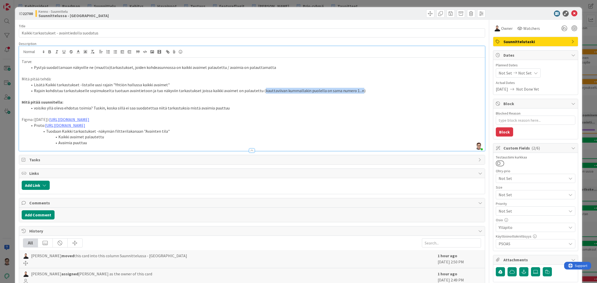
drag, startPoint x: 256, startPoint y: 90, endPoint x: 353, endPoint y: 91, distance: 96.6
click at [353, 91] on li "Rajain kohdistuu tarkastukselle sopimukselta tuotuun avaintietoon ja tuo näkyvi…" at bounding box center [255, 91] width 455 height 6
copy li "kauttaviivan kummallakin puolella on sama numero 1...n"
click at [488, 281] on div "Title 44 / 128 Kaikki tarkastukset - avaintiedolla suodatus Description [PERSON…" at bounding box center [298, 227] width 559 height 415
click at [571, 13] on icon at bounding box center [574, 13] width 6 height 6
